Goal: Navigation & Orientation: Find specific page/section

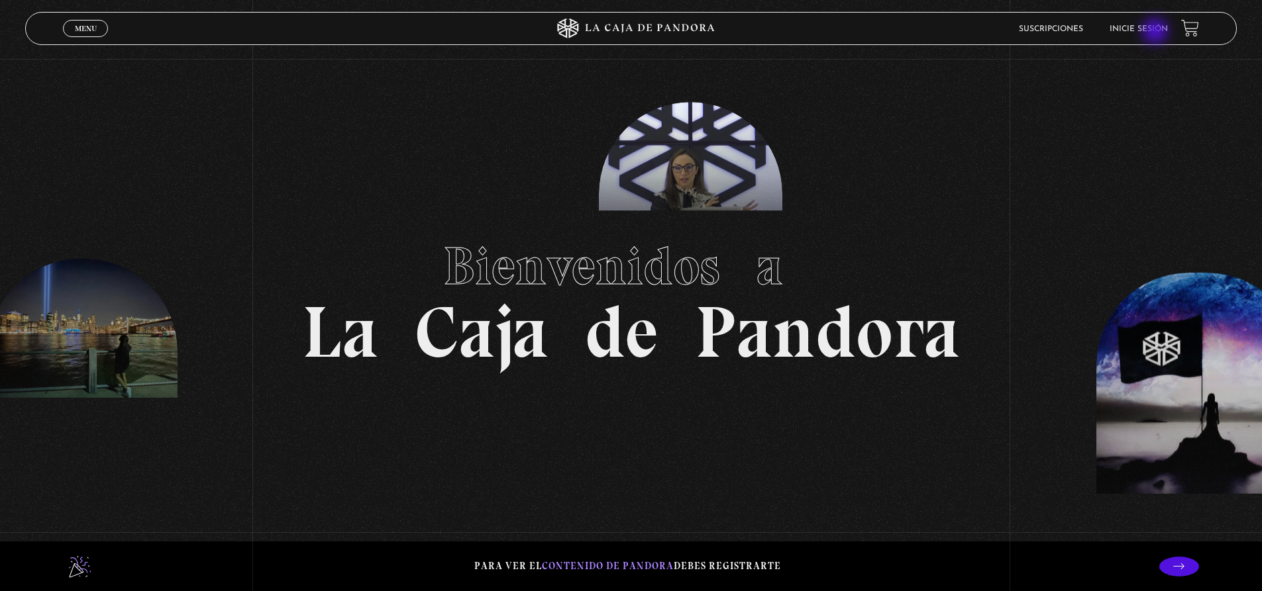
click at [1156, 30] on link "Inicie sesión" at bounding box center [1138, 29] width 58 height 8
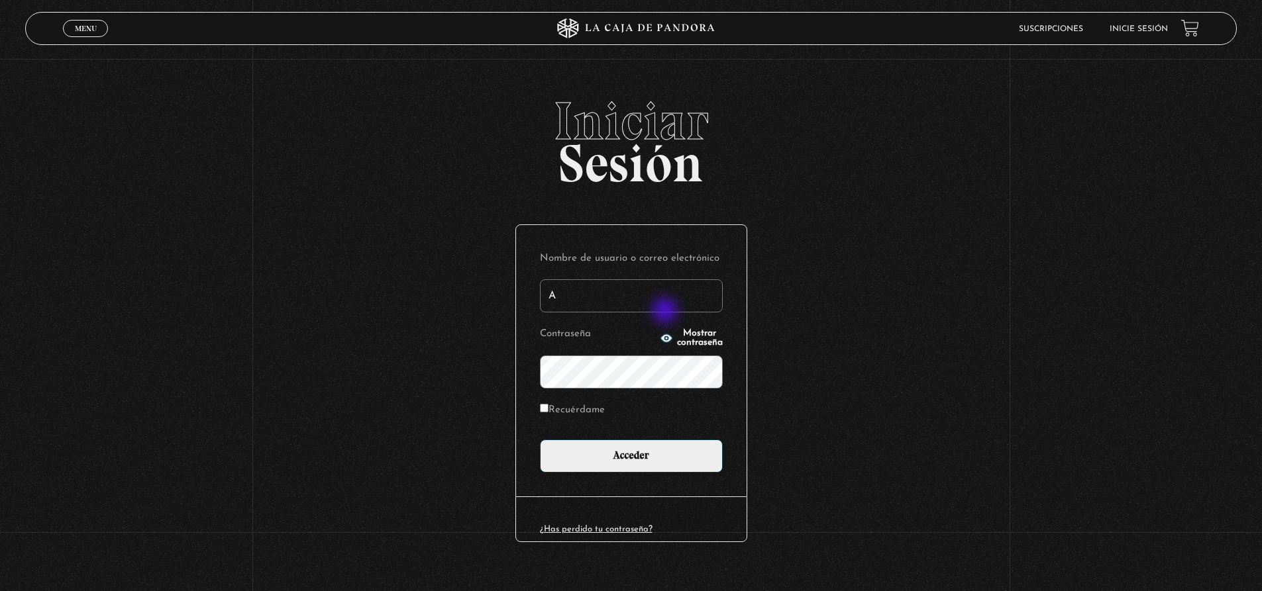
type input "Andy95"
click at [540, 440] on input "Acceder" at bounding box center [631, 456] width 183 height 33
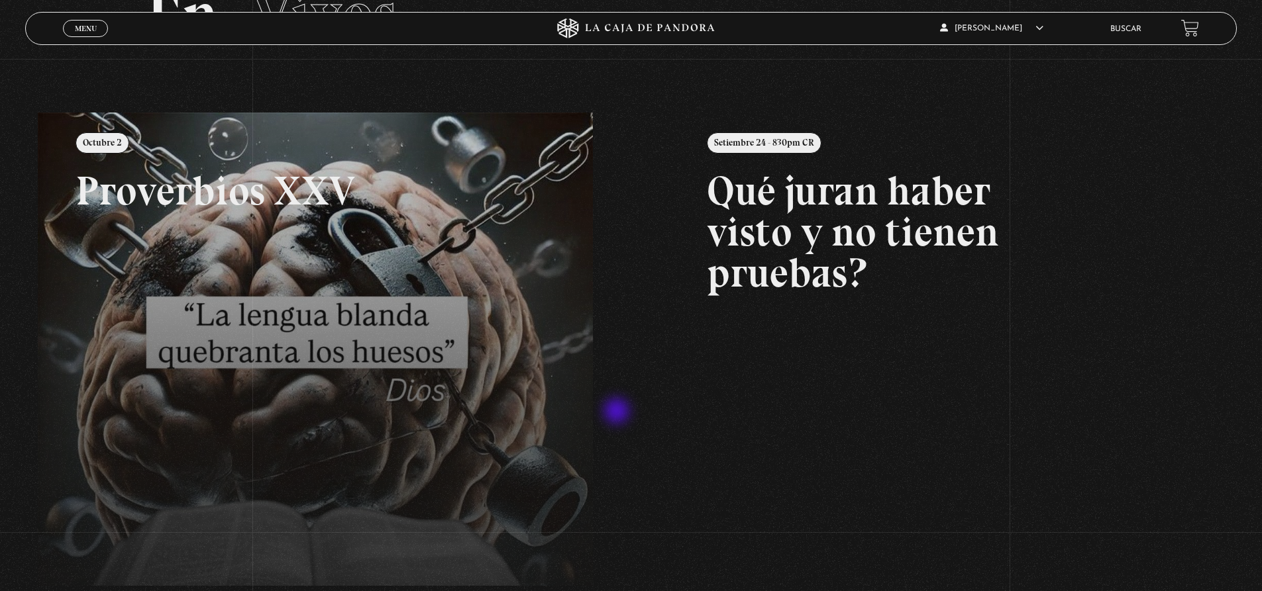
scroll to position [132, 0]
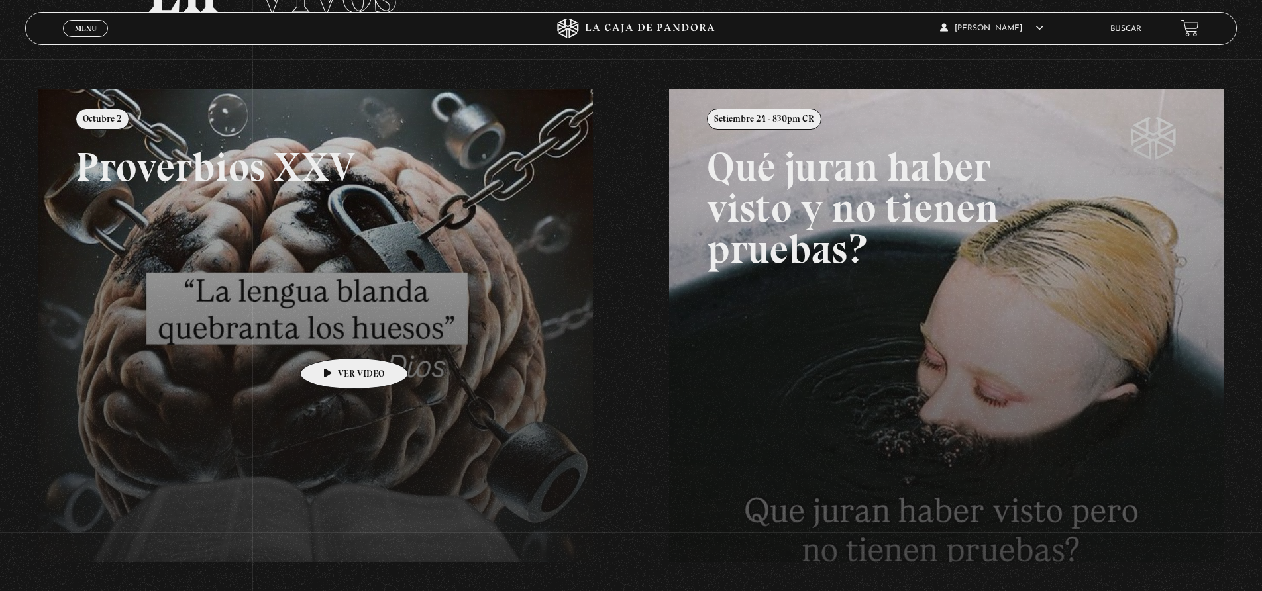
click at [332, 338] on link at bounding box center [669, 384] width 1262 height 591
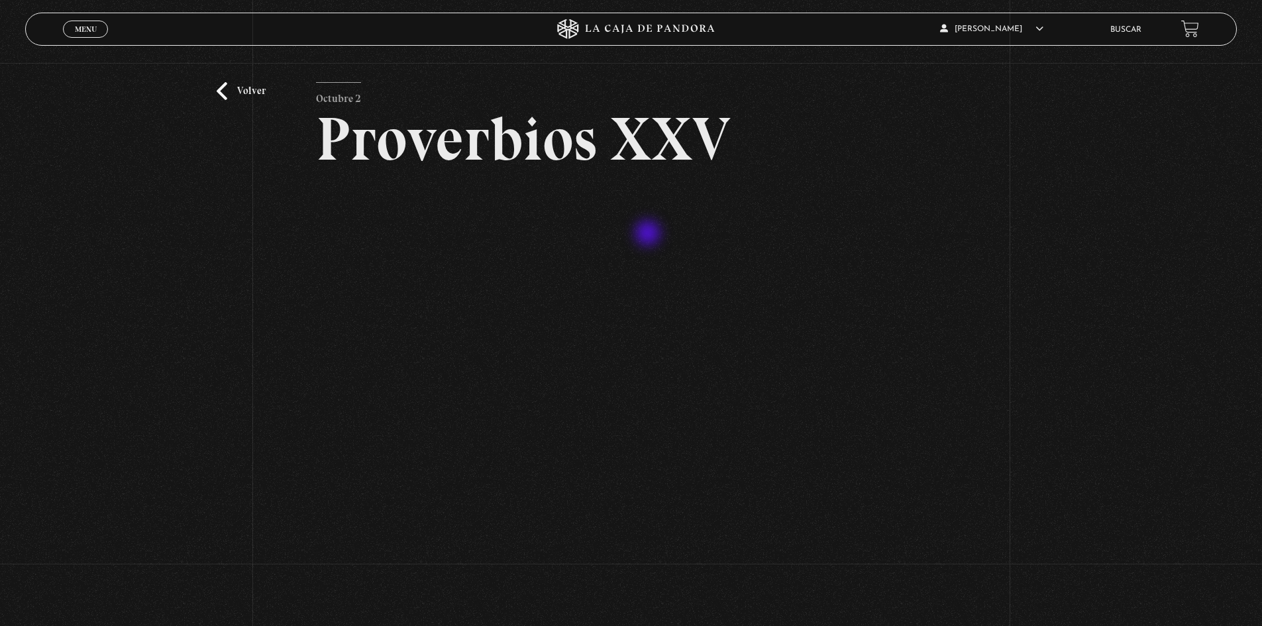
scroll to position [66, 0]
